Goal: Answer question/provide support

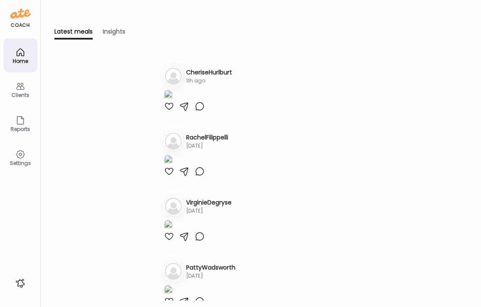
click at [20, 92] on div "Clients" at bounding box center [20, 95] width 31 height 6
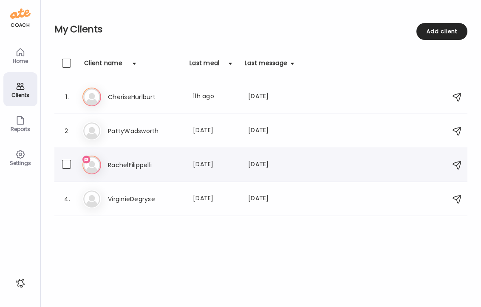
click at [131, 160] on h3 "RachelFilippelli" at bounding box center [145, 165] width 75 height 10
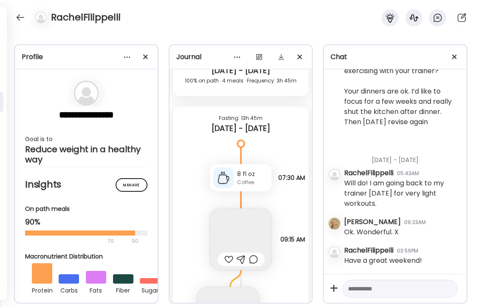
scroll to position [29705, 0]
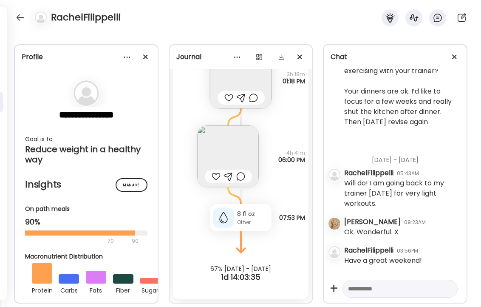
click at [386, 292] on textarea at bounding box center [392, 289] width 89 height 10
type textarea "**********"
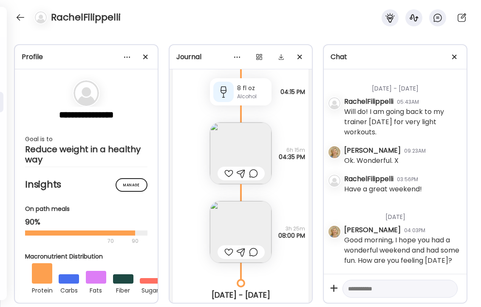
scroll to position [9709, 0]
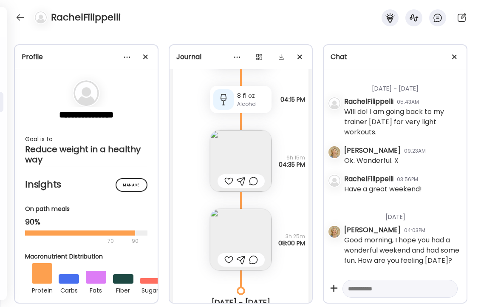
click at [360, 287] on textarea at bounding box center [392, 289] width 89 height 10
type textarea "**********"
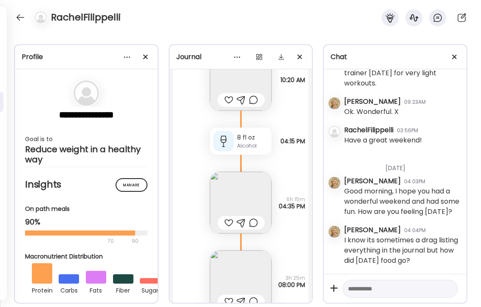
scroll to position [9665, 0]
click at [367, 292] on textarea at bounding box center [392, 289] width 89 height 10
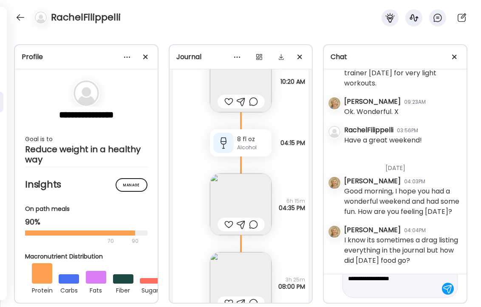
scroll to position [51, 0]
type textarea "**********"
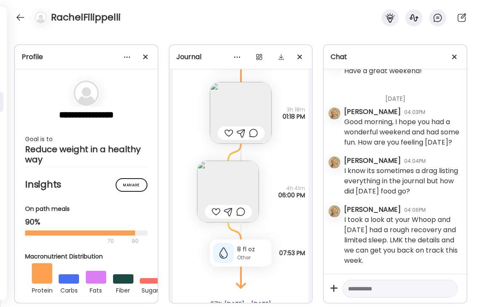
scroll to position [10147, 0]
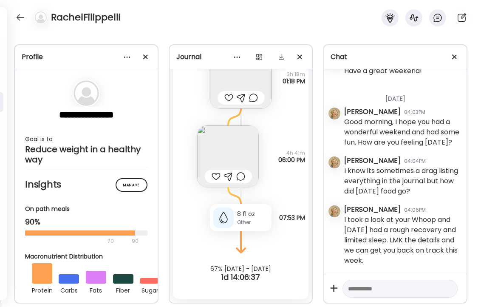
click at [377, 288] on textarea at bounding box center [392, 289] width 89 height 10
type textarea "**********"
click at [20, 14] on div at bounding box center [21, 18] width 14 height 14
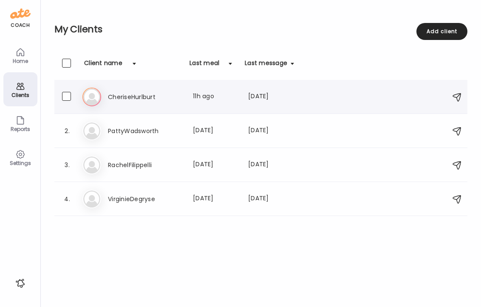
click at [131, 94] on h3 "CheriseHurlburt" at bounding box center [145, 97] width 75 height 10
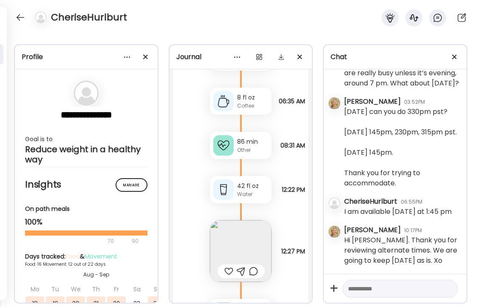
scroll to position [18154, 0]
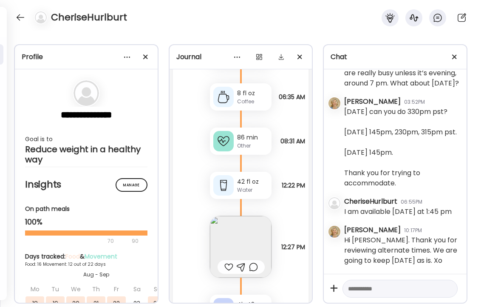
click at [243, 136] on div "86 min" at bounding box center [252, 137] width 31 height 9
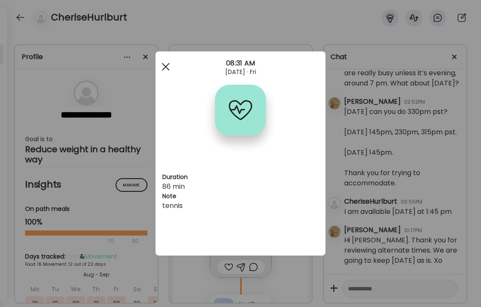
click at [166, 67] on span at bounding box center [166, 67] width 8 height 8
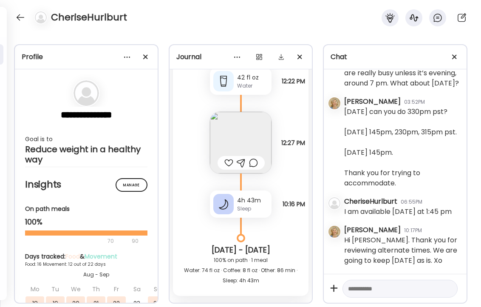
scroll to position [18259, 0]
click at [245, 139] on img at bounding box center [241, 142] width 62 height 62
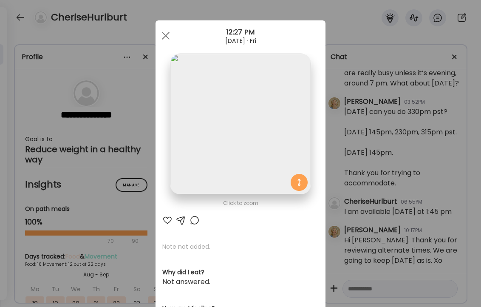
click at [166, 218] on div at bounding box center [167, 220] width 10 height 10
click at [165, 36] on span at bounding box center [166, 36] width 8 height 8
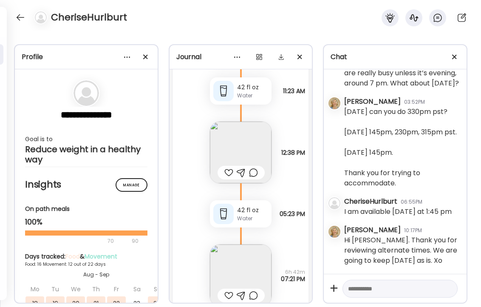
scroll to position [18684, 0]
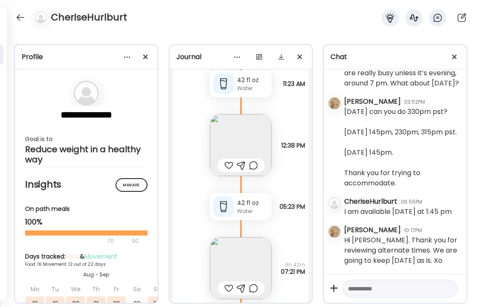
click at [236, 148] on img at bounding box center [241, 145] width 62 height 62
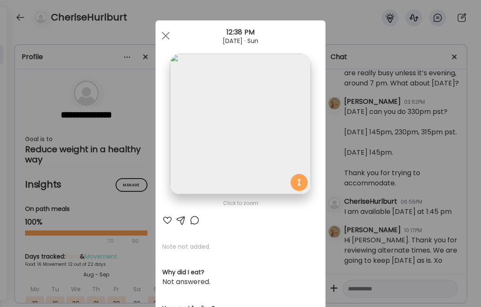
click at [167, 220] on div at bounding box center [167, 220] width 10 height 10
click at [165, 39] on div at bounding box center [165, 35] width 17 height 17
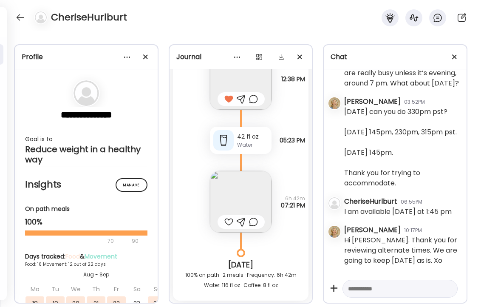
scroll to position [18783, 0]
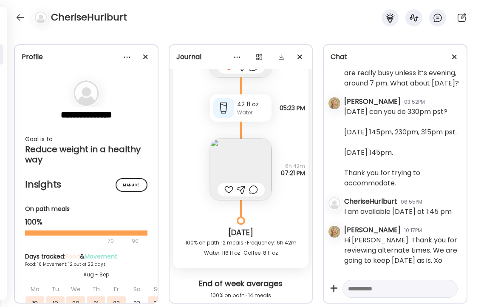
click at [237, 161] on img at bounding box center [241, 170] width 62 height 62
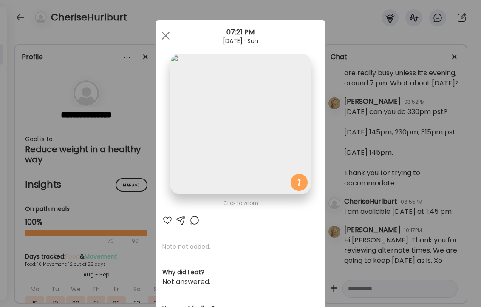
click at [167, 219] on div at bounding box center [167, 220] width 10 height 10
click at [163, 35] on div at bounding box center [165, 35] width 17 height 17
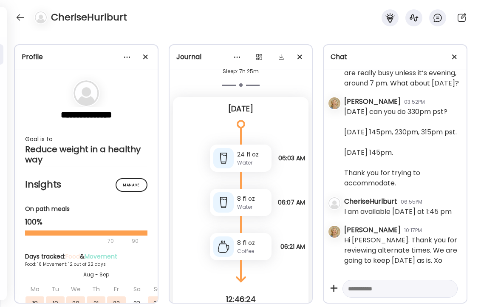
scroll to position [19070, 0]
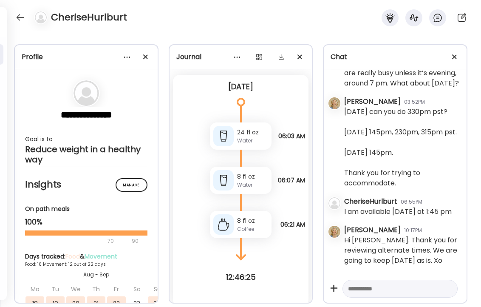
click at [384, 290] on textarea at bounding box center [392, 289] width 89 height 10
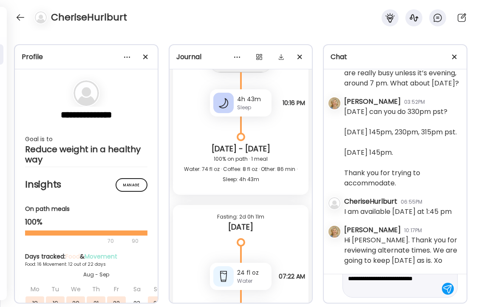
scroll to position [71, 0]
type textarea "**********"
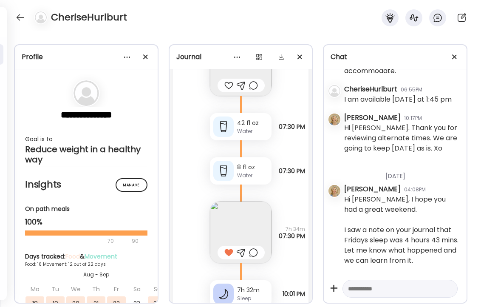
scroll to position [43610, 0]
click at [16, 18] on div at bounding box center [21, 18] width 14 height 14
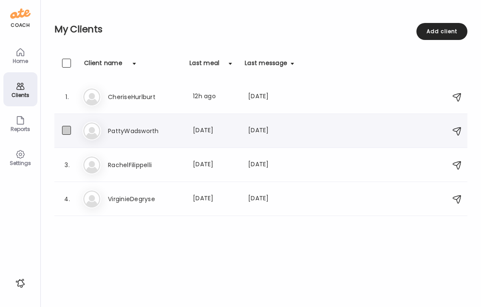
click at [68, 128] on span at bounding box center [66, 130] width 9 height 9
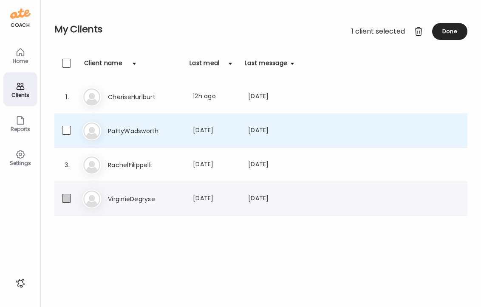
click at [65, 198] on span at bounding box center [66, 198] width 9 height 9
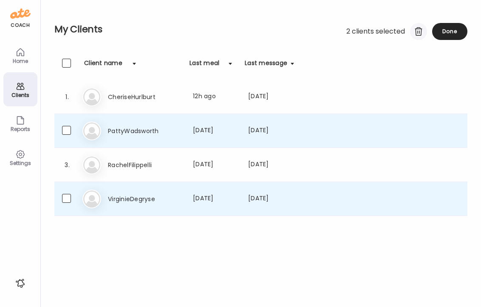
click at [419, 30] on div at bounding box center [418, 31] width 17 height 17
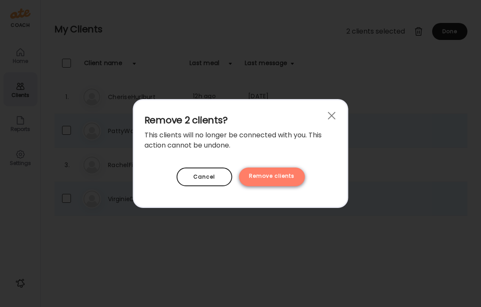
click at [268, 176] on div "Remove clients" at bounding box center [272, 177] width 66 height 19
